Goal: Find specific page/section: Find specific page/section

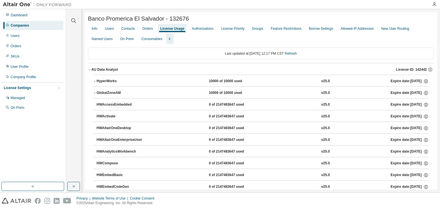
scroll to position [287, 0]
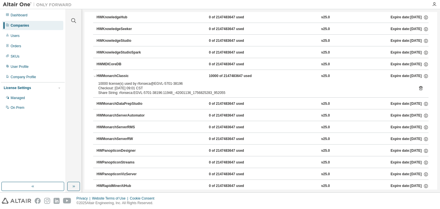
click at [18, 26] on div "Companies" at bounding box center [20, 25] width 19 height 5
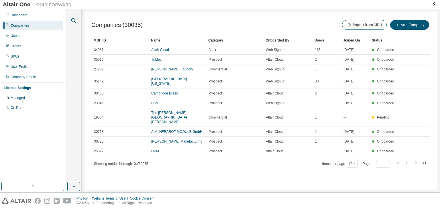
click at [76, 21] on icon "button" at bounding box center [73, 20] width 7 height 7
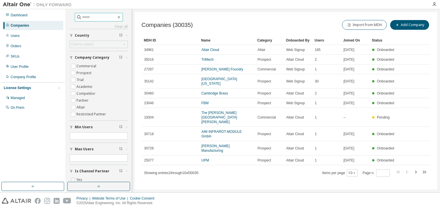
click at [99, 19] on input "text" at bounding box center [99, 17] width 34 height 6
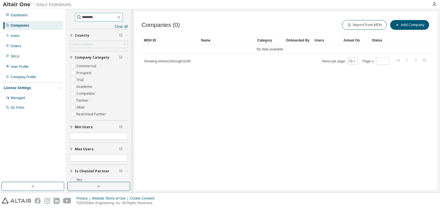
click at [86, 17] on input "********" at bounding box center [99, 17] width 34 height 6
click at [82, 17] on input "********" at bounding box center [99, 17] width 34 height 6
type input "*********"
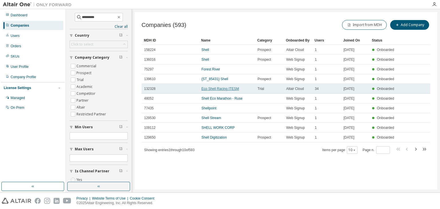
click at [221, 89] on link "Eco Shell Racing ITESM" at bounding box center [221, 89] width 38 height 4
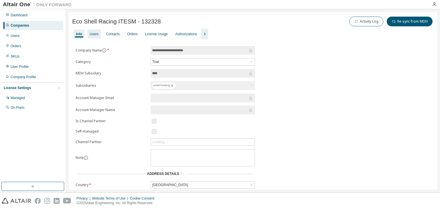
click at [95, 37] on div "Users" at bounding box center [93, 34] width 13 height 9
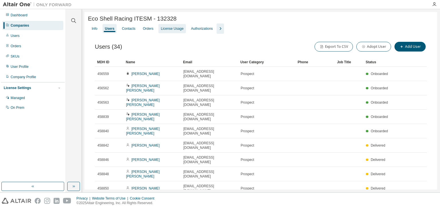
click at [161, 31] on div "License Usage" at bounding box center [172, 28] width 23 height 5
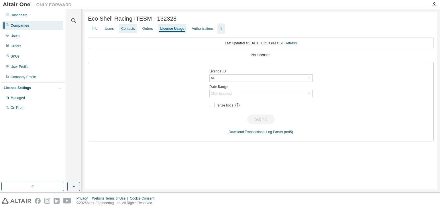
click at [127, 31] on div "Contacts" at bounding box center [127, 28] width 13 height 5
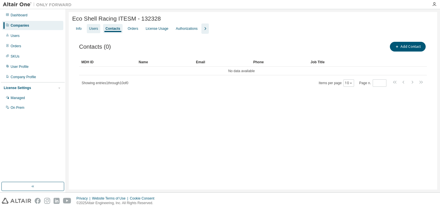
click at [93, 30] on div "Users" at bounding box center [93, 28] width 9 height 5
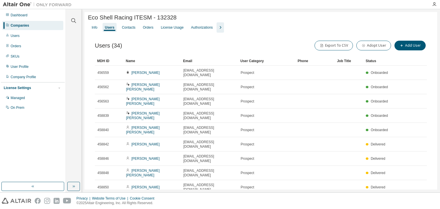
scroll to position [2, 0]
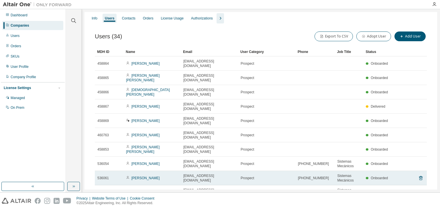
scroll to position [10, 0]
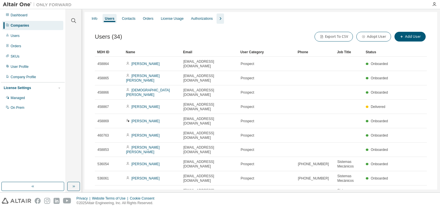
click at [403, 206] on icon "button" at bounding box center [404, 207] width 2 height 3
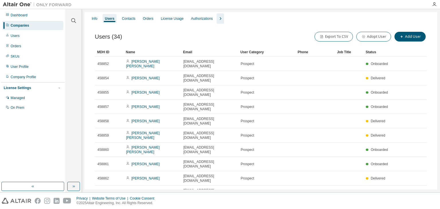
click at [400, 204] on icon "button" at bounding box center [403, 207] width 7 height 7
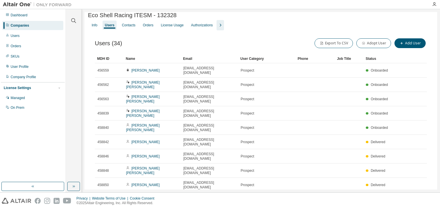
scroll to position [3, 0]
click at [407, 45] on button "Add User" at bounding box center [410, 44] width 31 height 10
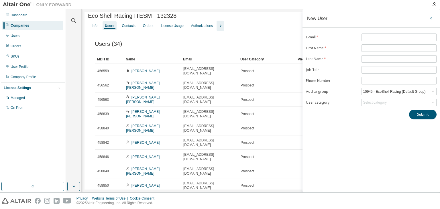
click at [431, 16] on icon "button" at bounding box center [431, 18] width 4 height 5
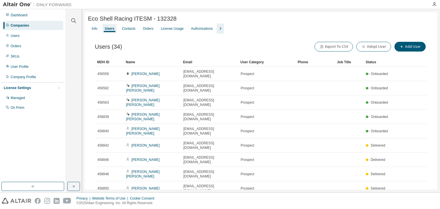
scroll to position [5, 0]
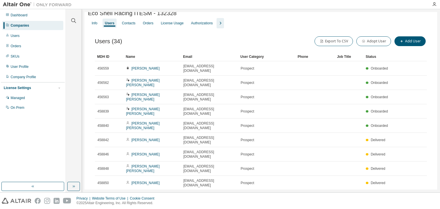
click at [412, 209] on icon "button" at bounding box center [413, 211] width 2 height 3
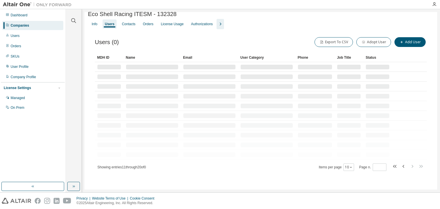
scroll to position [0, 0]
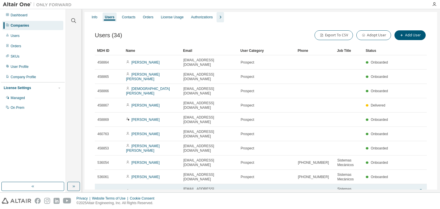
scroll to position [11, 0]
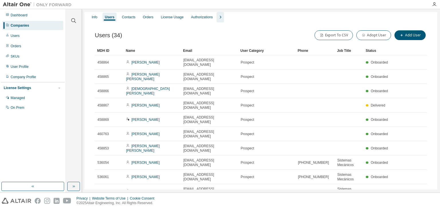
click at [107, 19] on div "Users" at bounding box center [109, 17] width 9 height 5
click at [400, 202] on icon "button" at bounding box center [403, 205] width 7 height 7
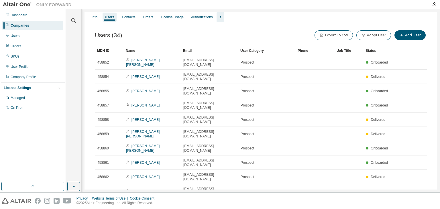
scroll to position [10, 0]
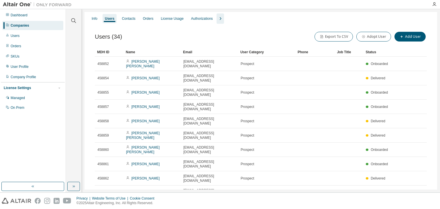
click at [400, 177] on div "Users (34) Export To CSV Adopt User Add User Clear Load Save Save As Field Oper…" at bounding box center [261, 125] width 346 height 203
click at [400, 204] on icon "button" at bounding box center [403, 207] width 7 height 7
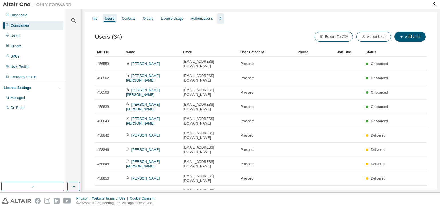
scroll to position [5, 0]
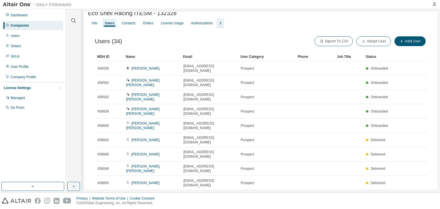
click at [412, 208] on icon "button" at bounding box center [412, 211] width 7 height 7
type input "*"
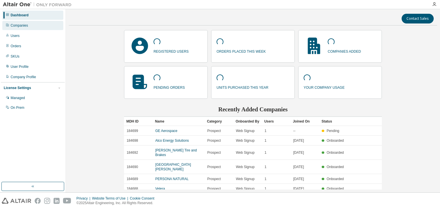
click at [21, 25] on div "Companies" at bounding box center [19, 25] width 17 height 5
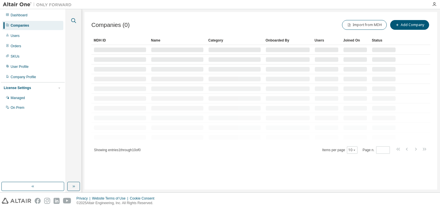
click at [70, 21] on button "button" at bounding box center [73, 20] width 7 height 7
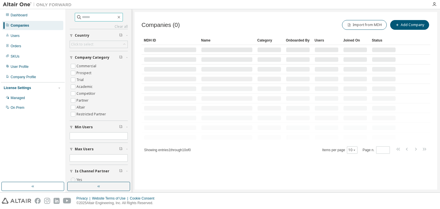
click at [85, 18] on input "text" at bounding box center [99, 17] width 34 height 6
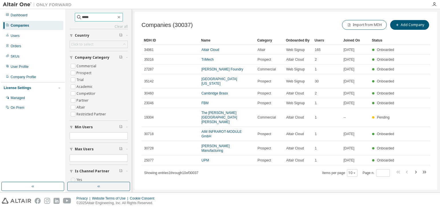
type input "*****"
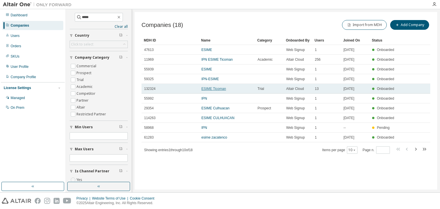
click at [217, 87] on link "ESIME Ticoman" at bounding box center [214, 89] width 25 height 4
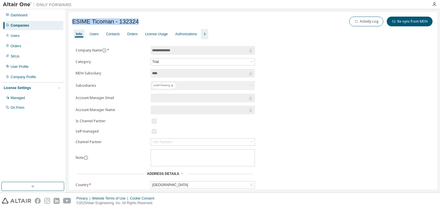
drag, startPoint x: 72, startPoint y: 19, endPoint x: 138, endPoint y: 17, distance: 65.7
click at [138, 17] on div "ESIME Ticoman - 132324 Activity Log Re-sync from MDH" at bounding box center [253, 21] width 362 height 12
click at [147, 17] on div "ESIME Ticoman - 132324 Activity Log Re-sync from MDH" at bounding box center [253, 21] width 362 height 12
